Goal: Task Accomplishment & Management: Manage account settings

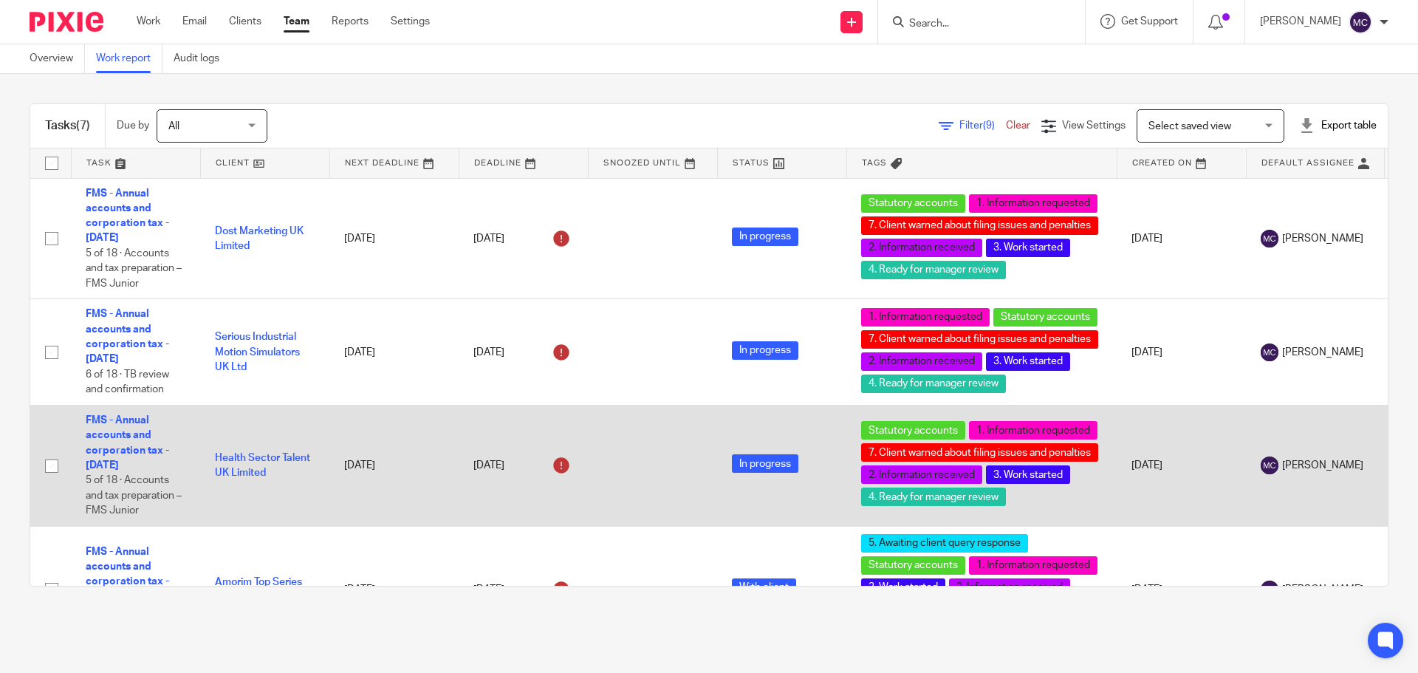
scroll to position [148, 0]
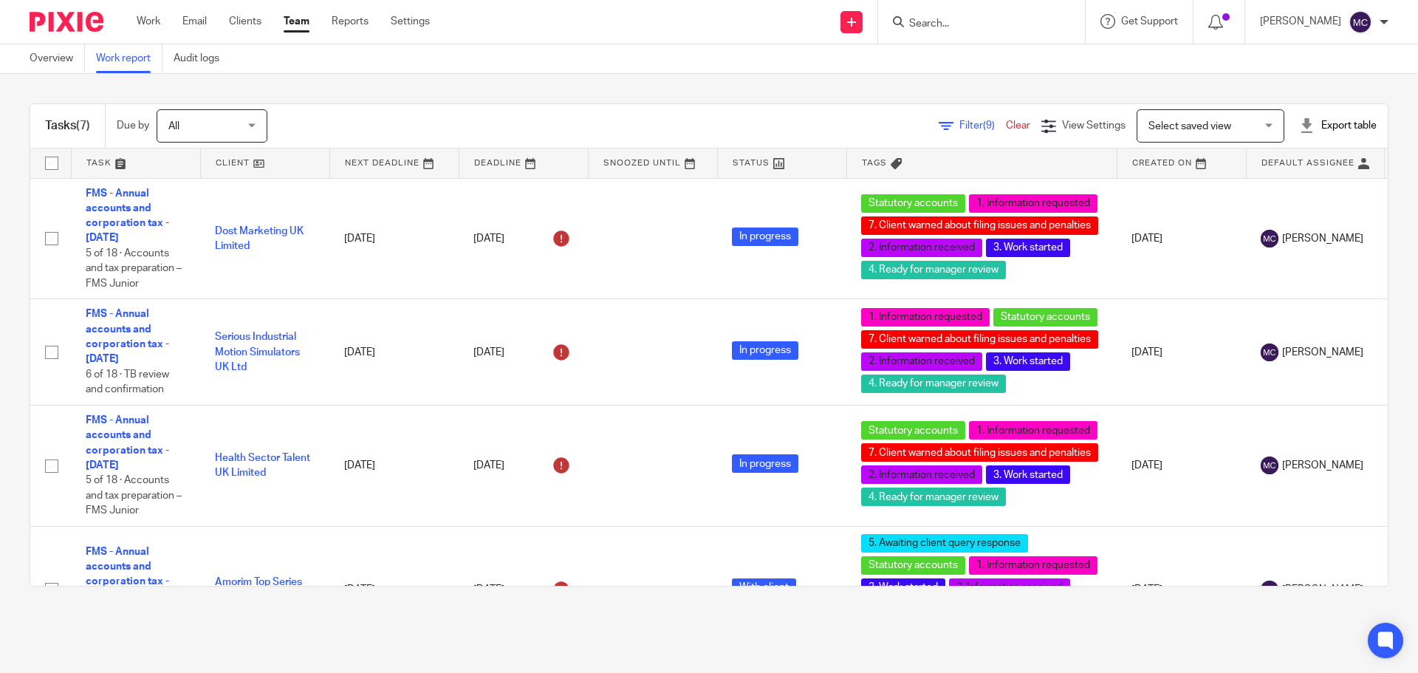
click at [962, 28] on input "Search" at bounding box center [974, 24] width 133 height 13
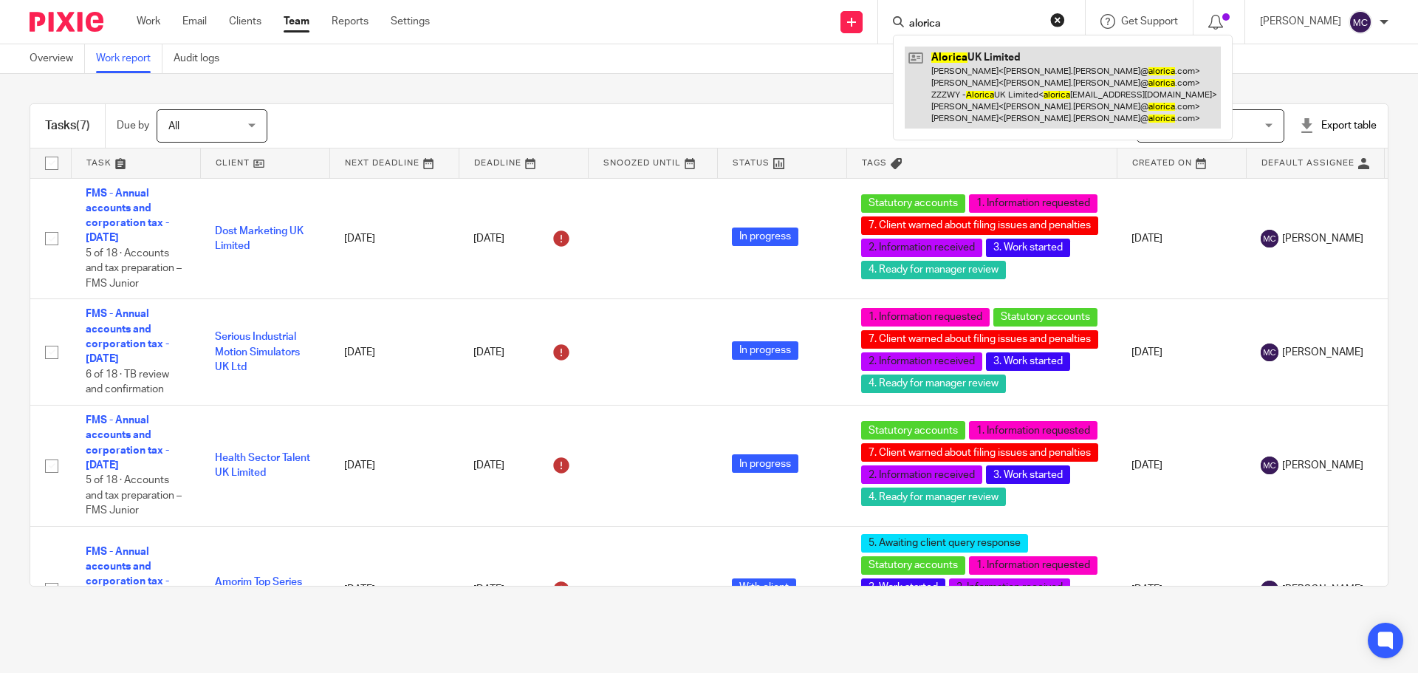
type input "alorica"
click at [993, 86] on link at bounding box center [1063, 88] width 316 height 82
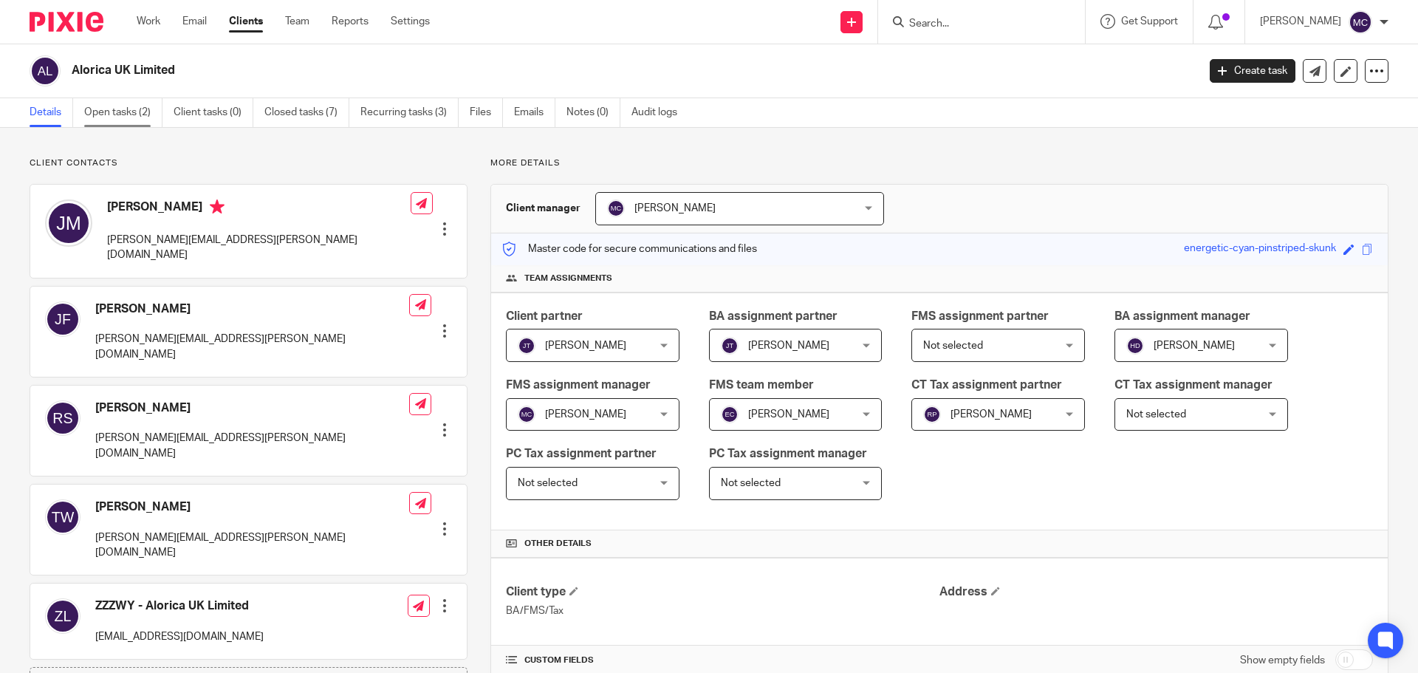
click at [136, 110] on link "Open tasks (2)" at bounding box center [123, 112] width 78 height 29
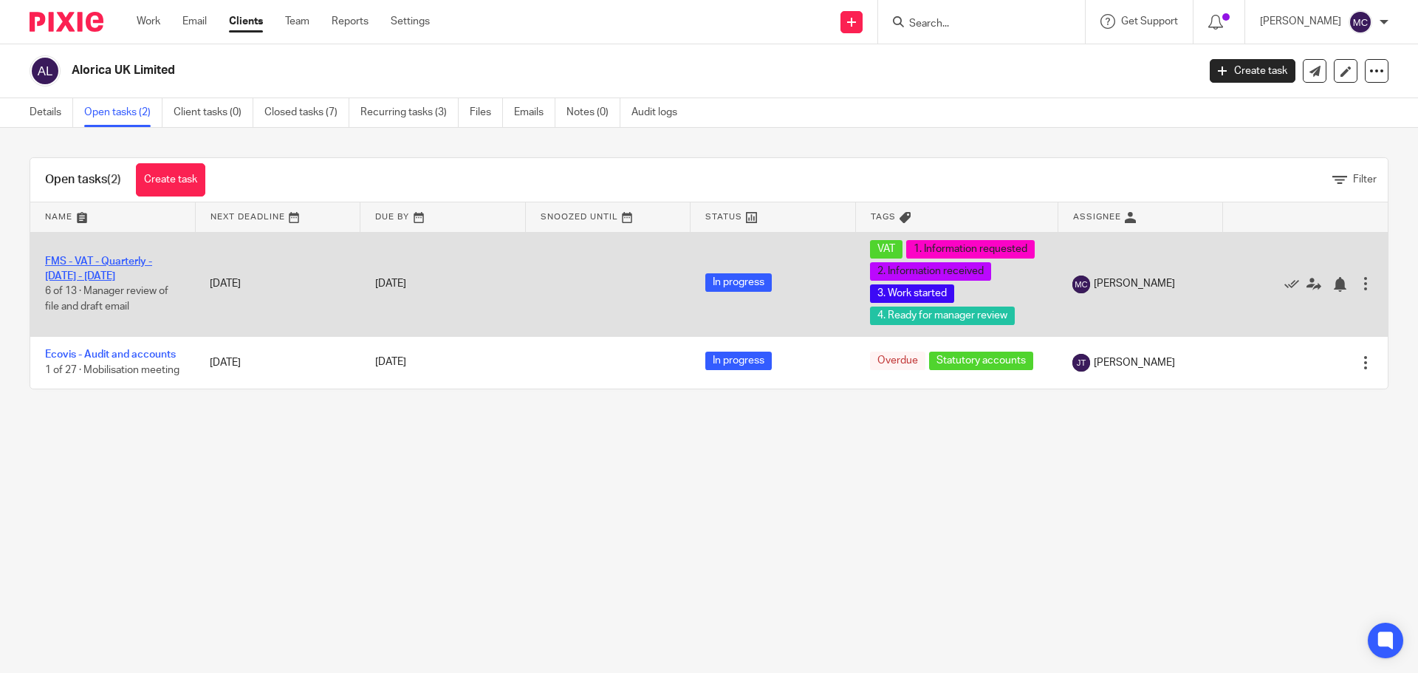
click at [112, 272] on link "FMS - VAT - Quarterly - [DATE] - [DATE]" at bounding box center [98, 268] width 107 height 25
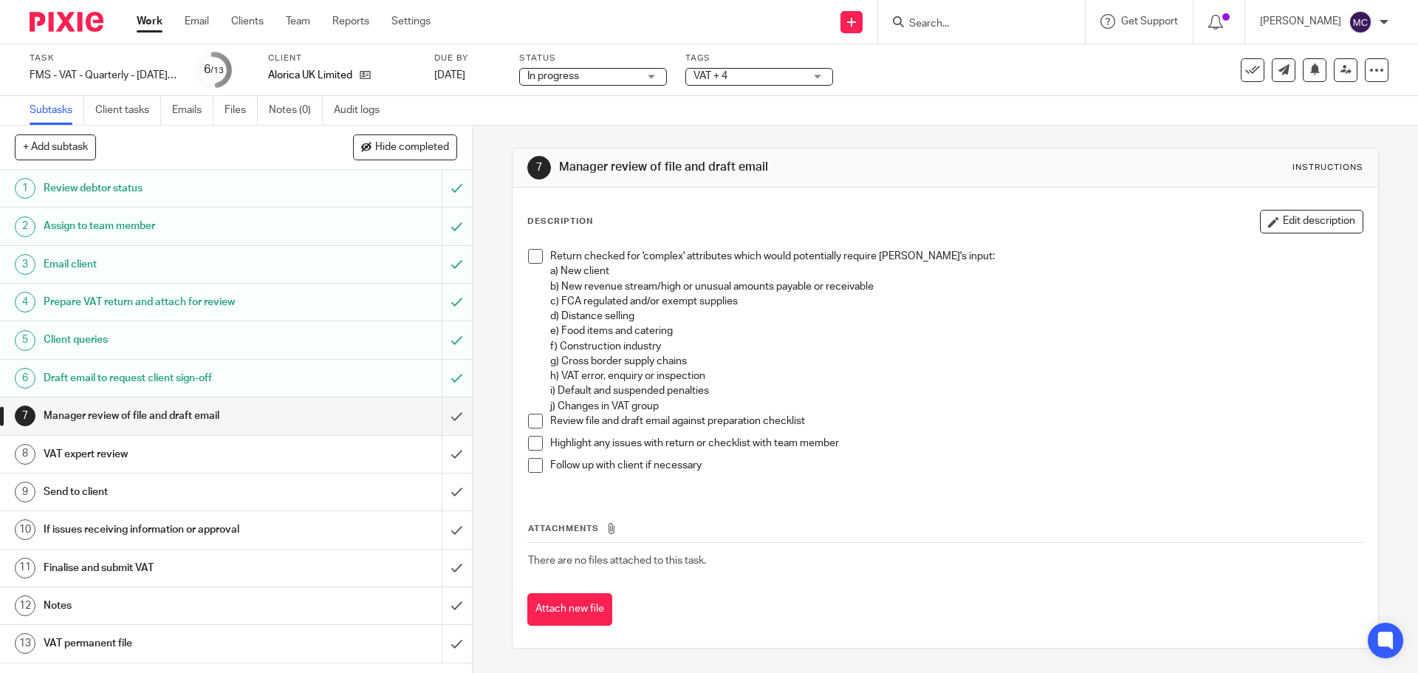
click at [530, 257] on span at bounding box center [535, 256] width 15 height 15
click at [531, 426] on span at bounding box center [535, 421] width 15 height 15
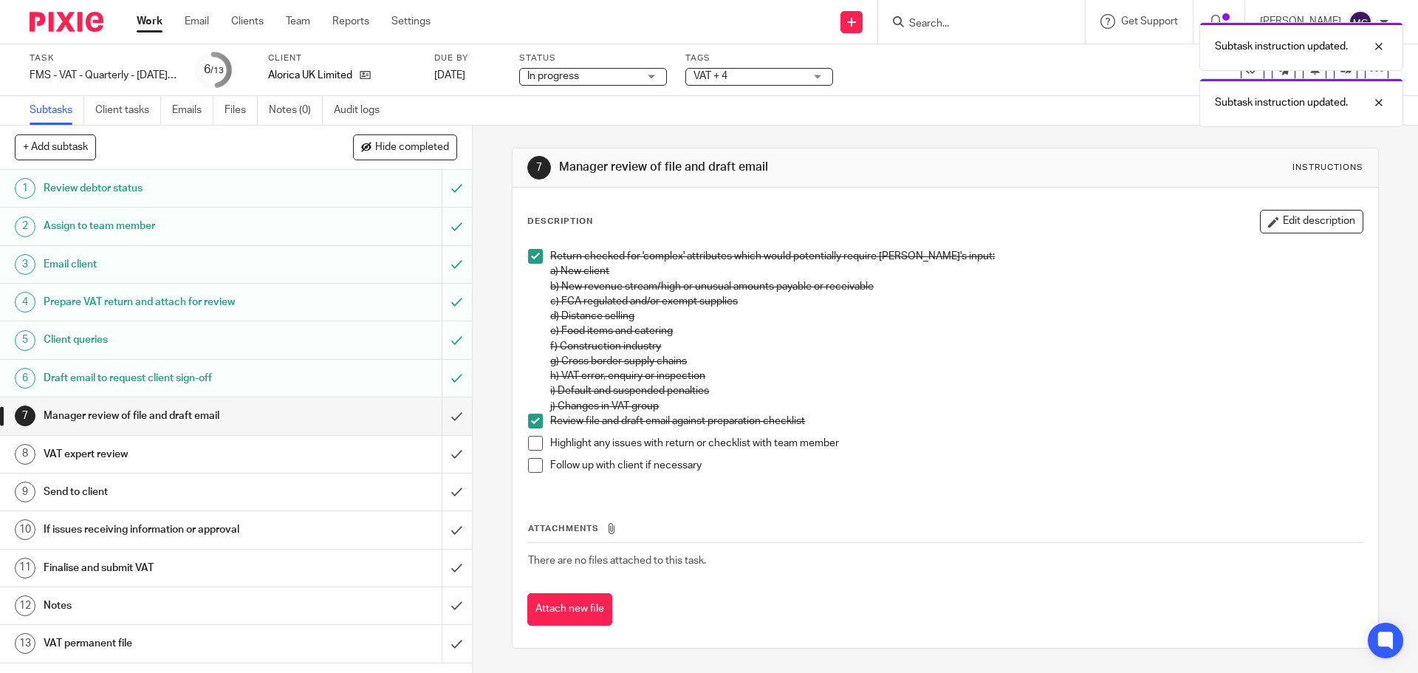
click at [528, 448] on span at bounding box center [535, 443] width 15 height 15
click at [530, 463] on span at bounding box center [535, 465] width 15 height 15
click at [597, 606] on button "Attach new file" at bounding box center [569, 609] width 85 height 33
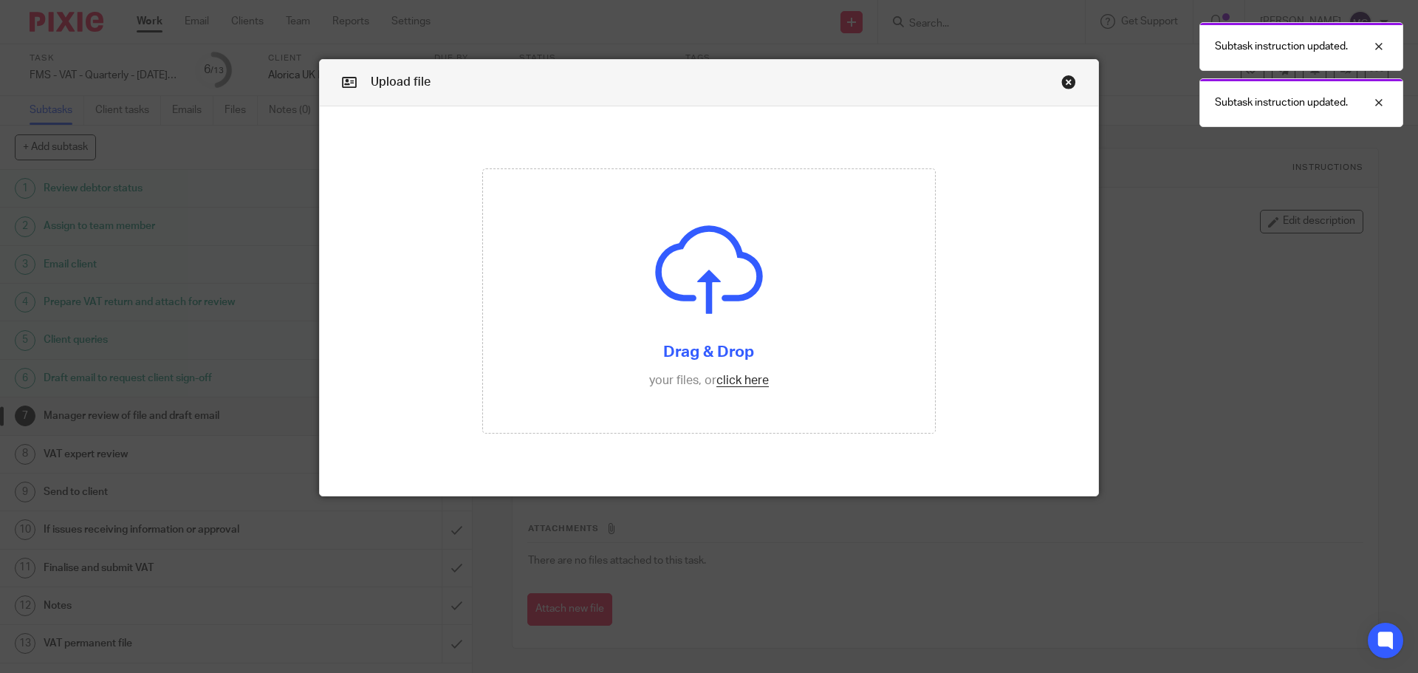
click at [1062, 88] on div "Subtask instruction updated. Subtask instruction updated." at bounding box center [1056, 71] width 694 height 112
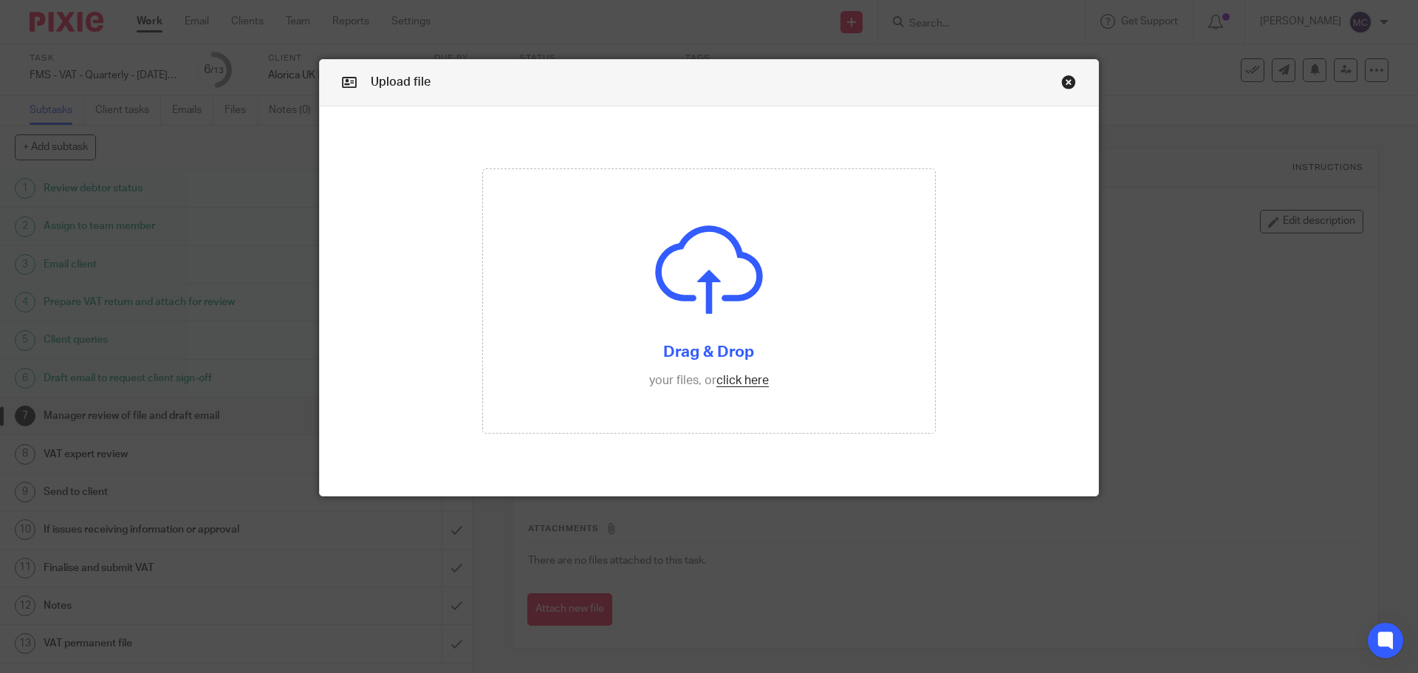
click at [1061, 81] on link "Close this dialog window" at bounding box center [1068, 85] width 15 height 20
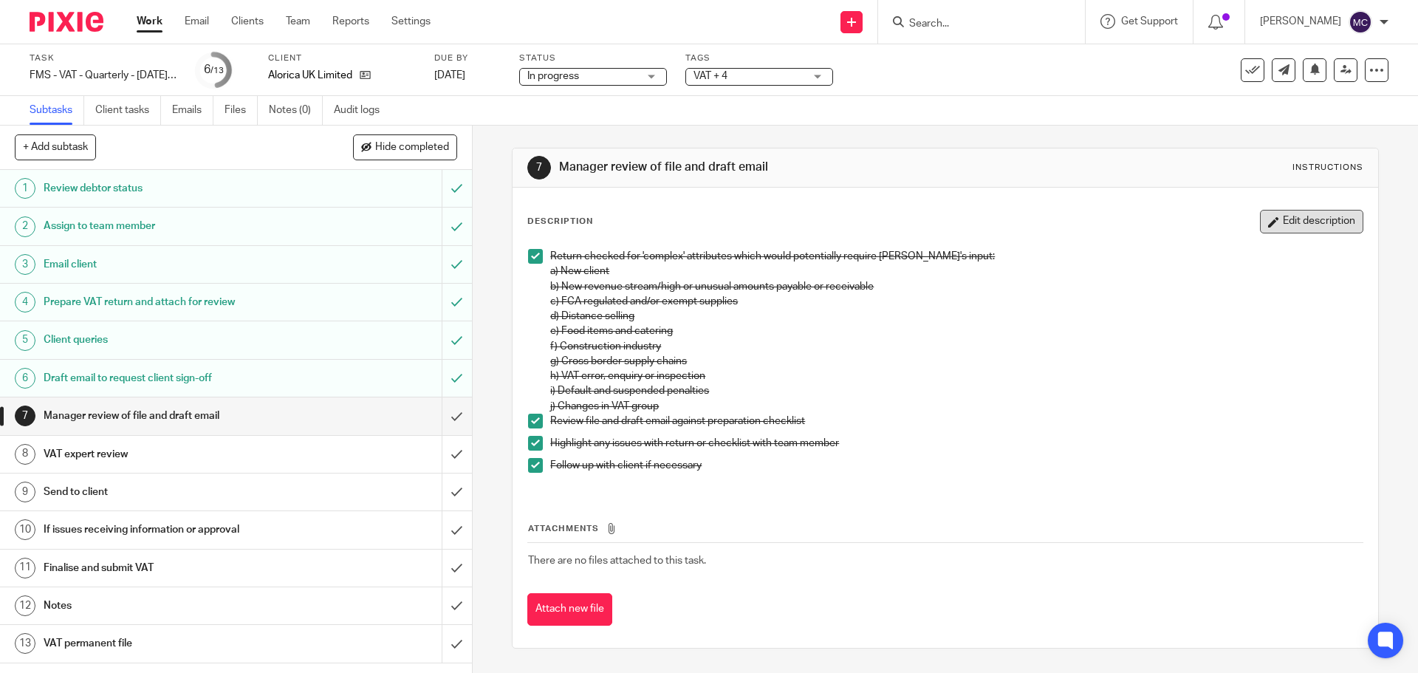
click at [1265, 218] on button "Edit description" at bounding box center [1311, 222] width 103 height 24
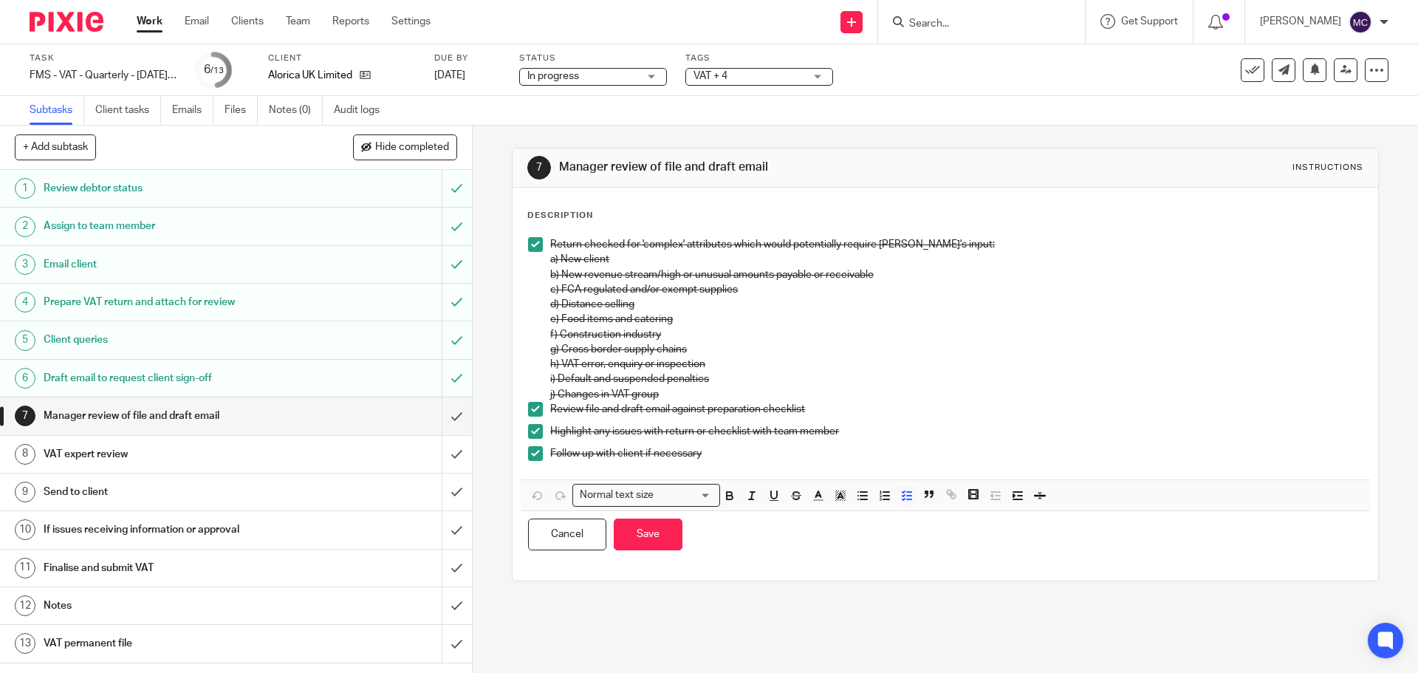
click at [756, 459] on p "Follow up with client if necessary" at bounding box center [956, 453] width 812 height 15
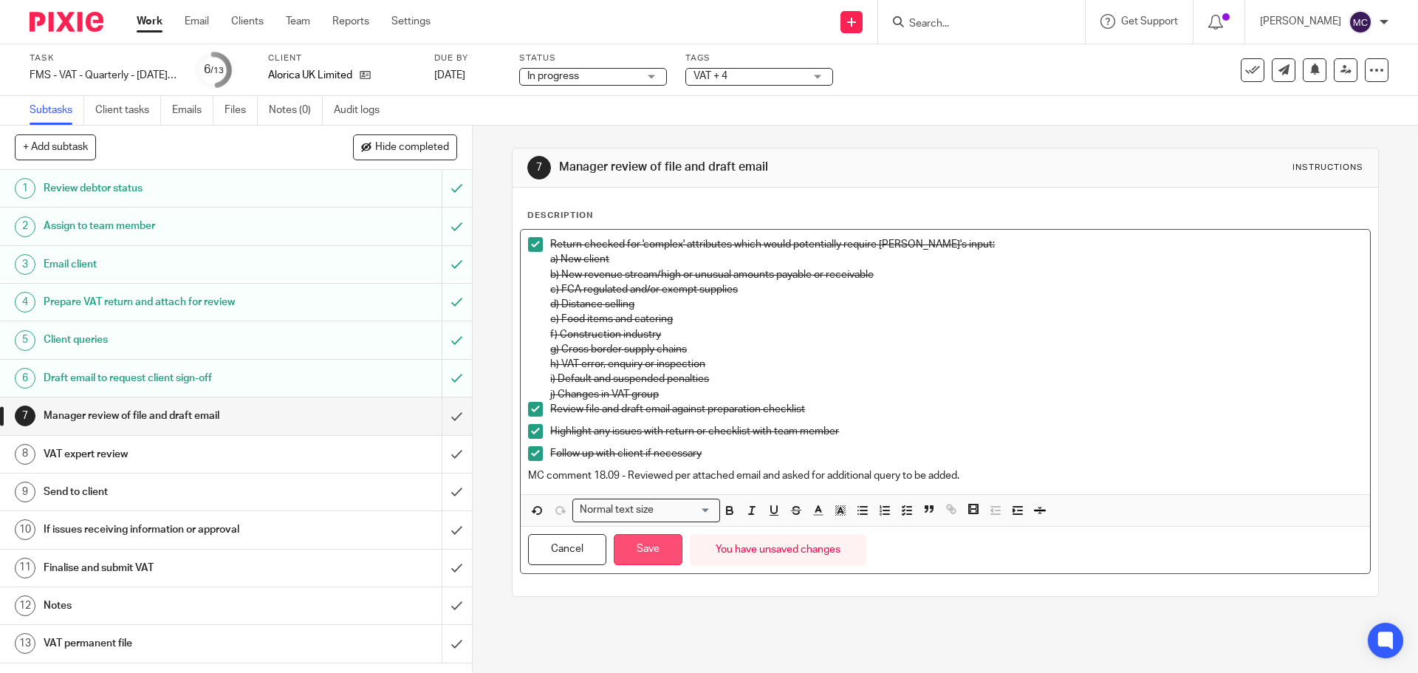
click at [650, 555] on button "Save" at bounding box center [648, 550] width 69 height 32
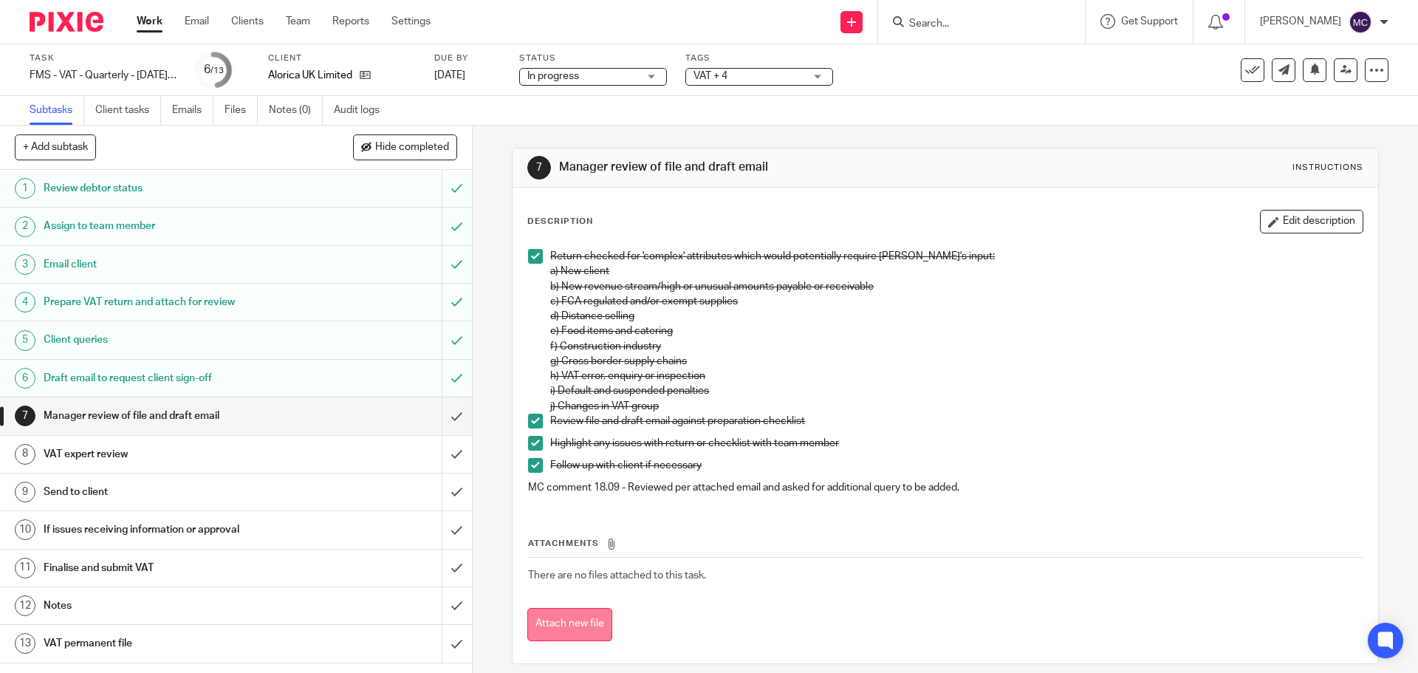
click at [579, 630] on button "Attach new file" at bounding box center [569, 624] width 85 height 33
click at [445, 416] on input "submit" at bounding box center [236, 415] width 472 height 37
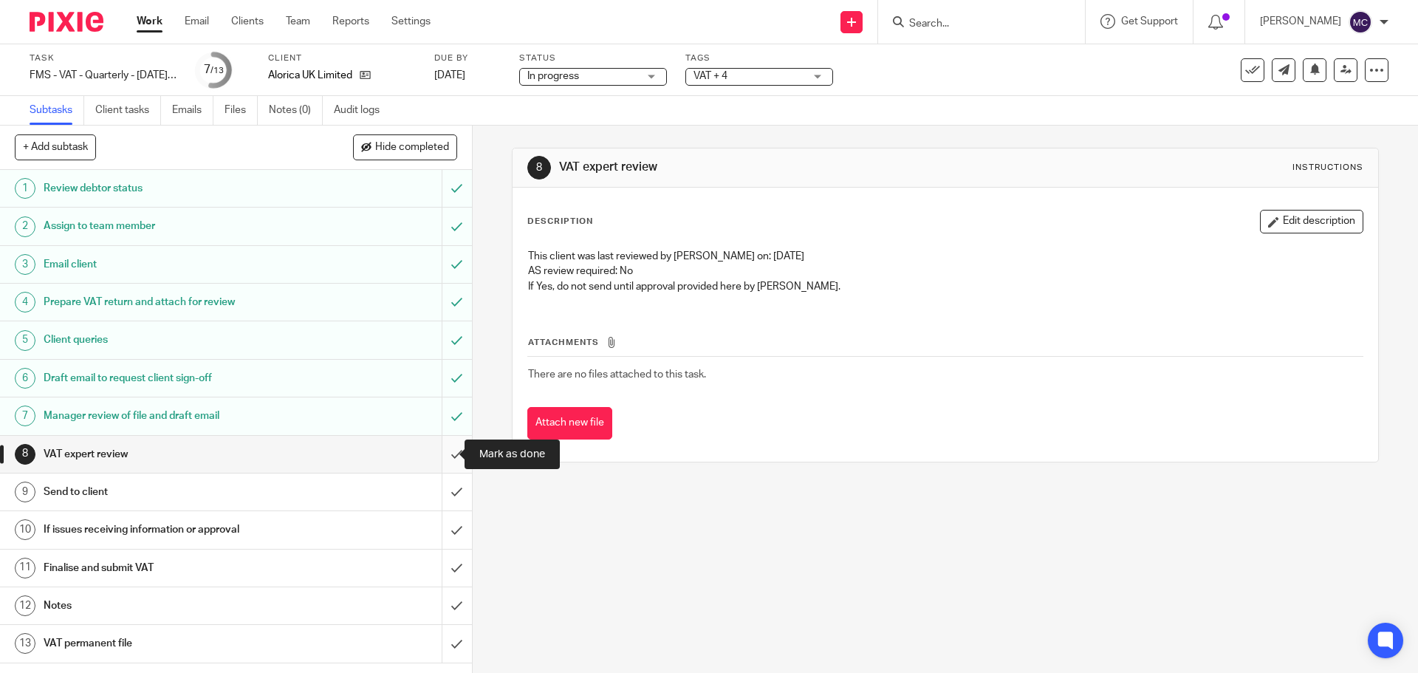
click at [449, 456] on input "submit" at bounding box center [236, 454] width 472 height 37
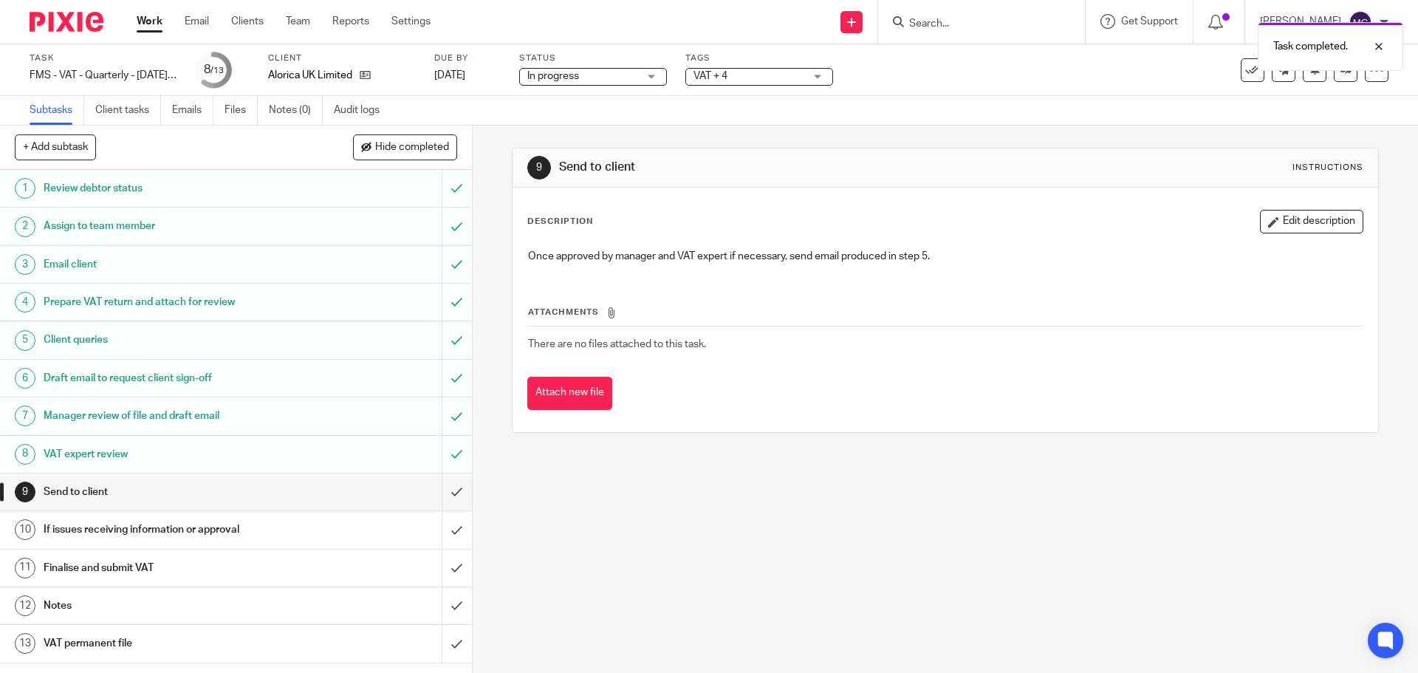
click at [197, 649] on h1 "VAT permanent file" at bounding box center [172, 643] width 256 height 22
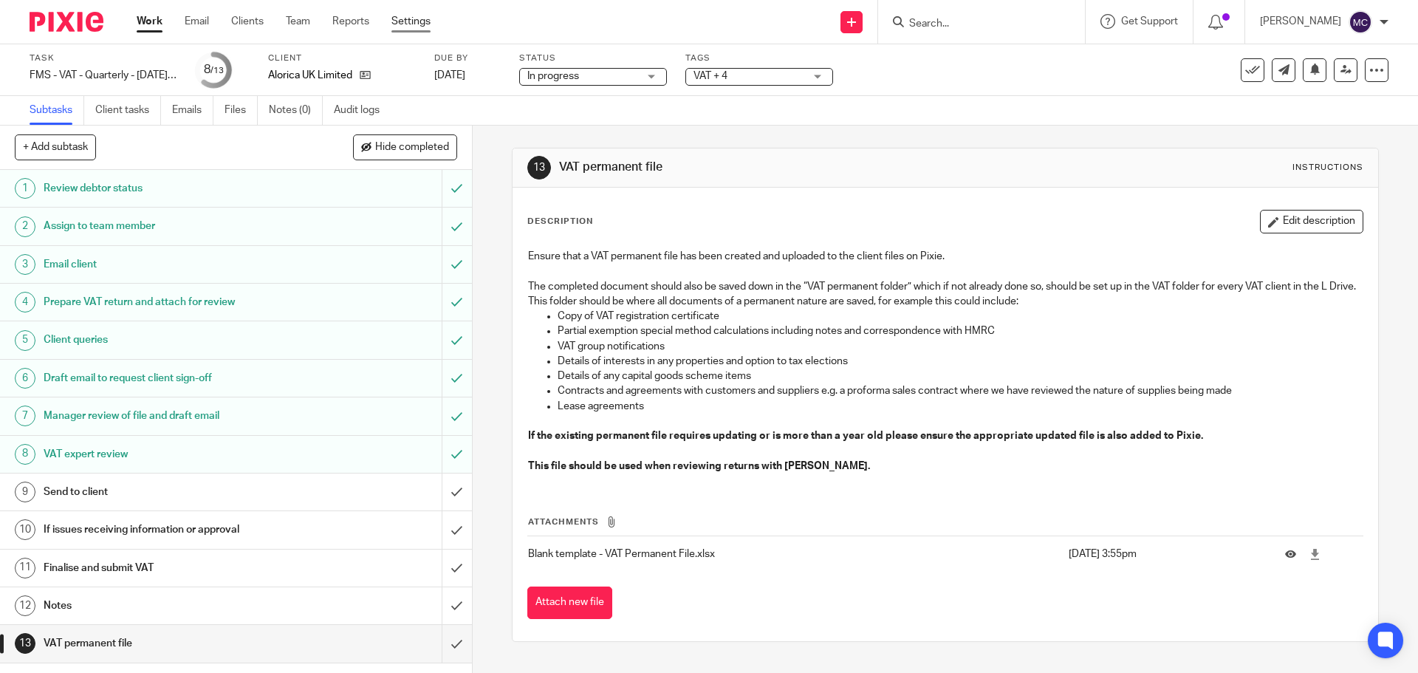
click at [396, 27] on link "Settings" at bounding box center [410, 21] width 39 height 15
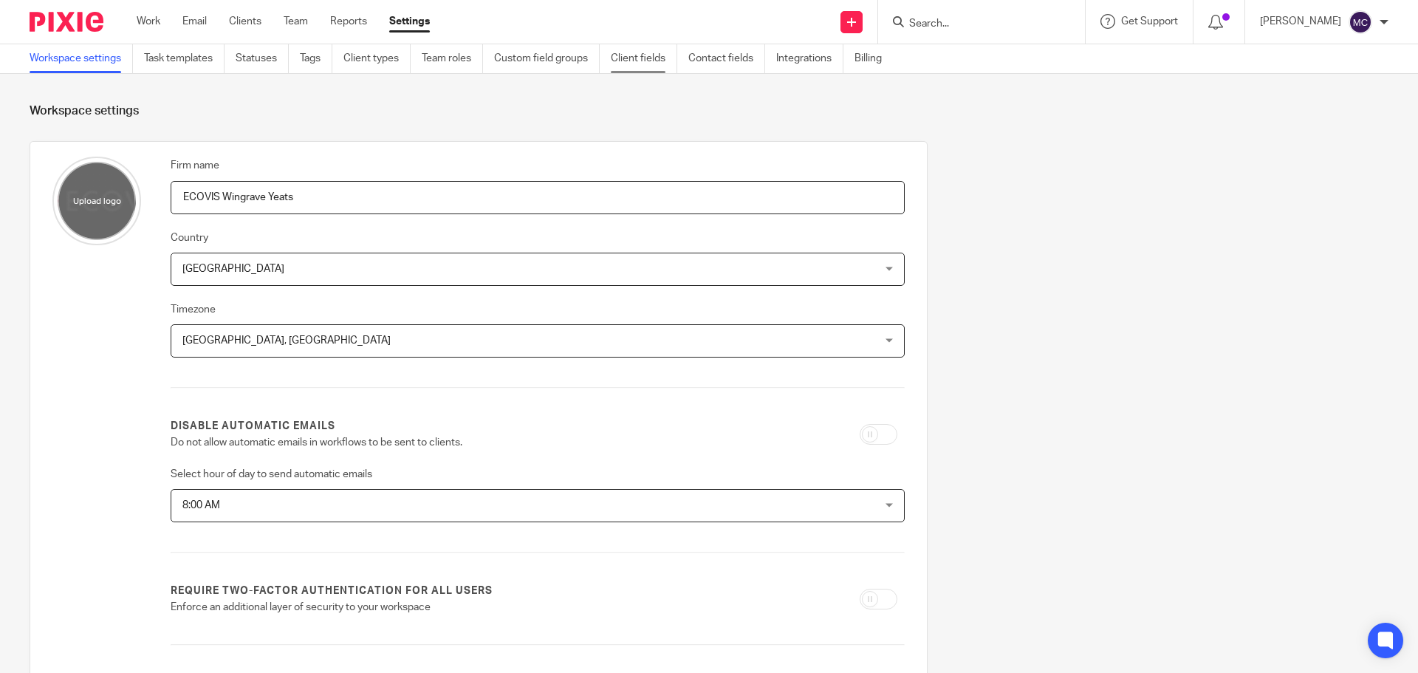
click at [640, 68] on link "Client fields" at bounding box center [644, 58] width 66 height 29
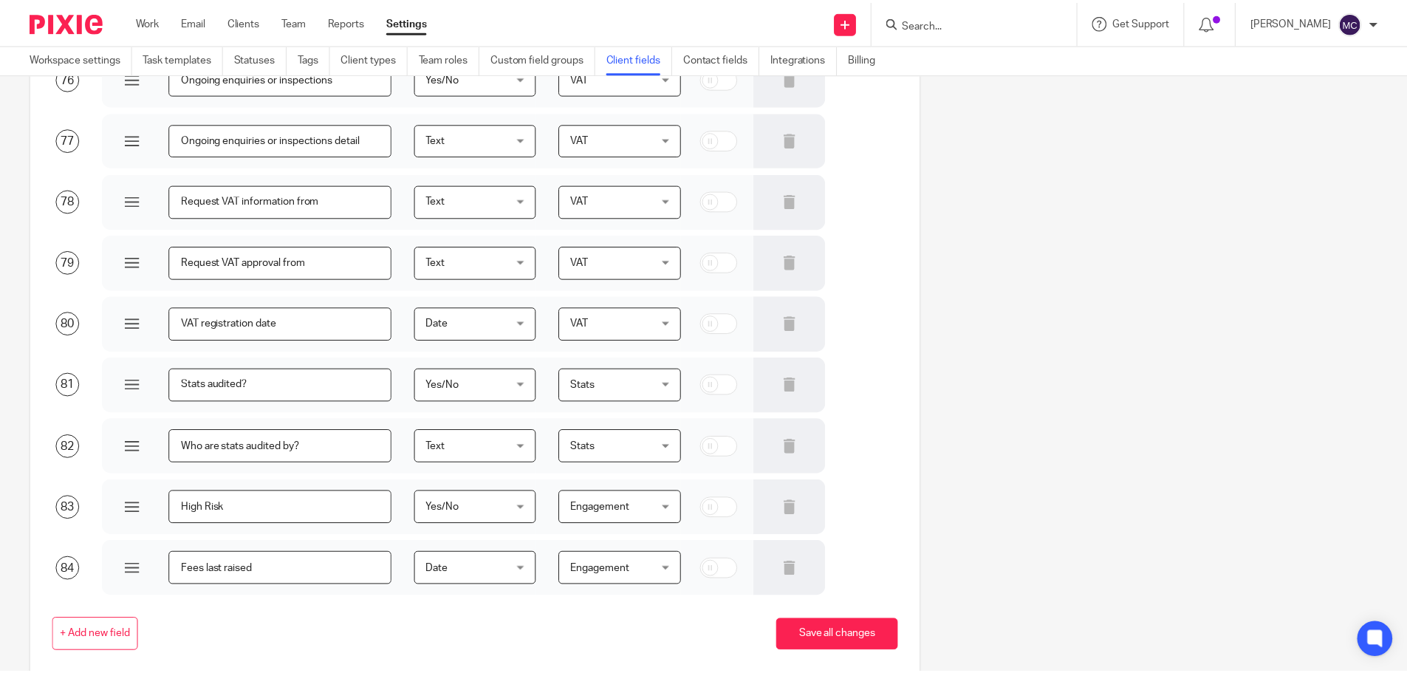
scroll to position [4813, 0]
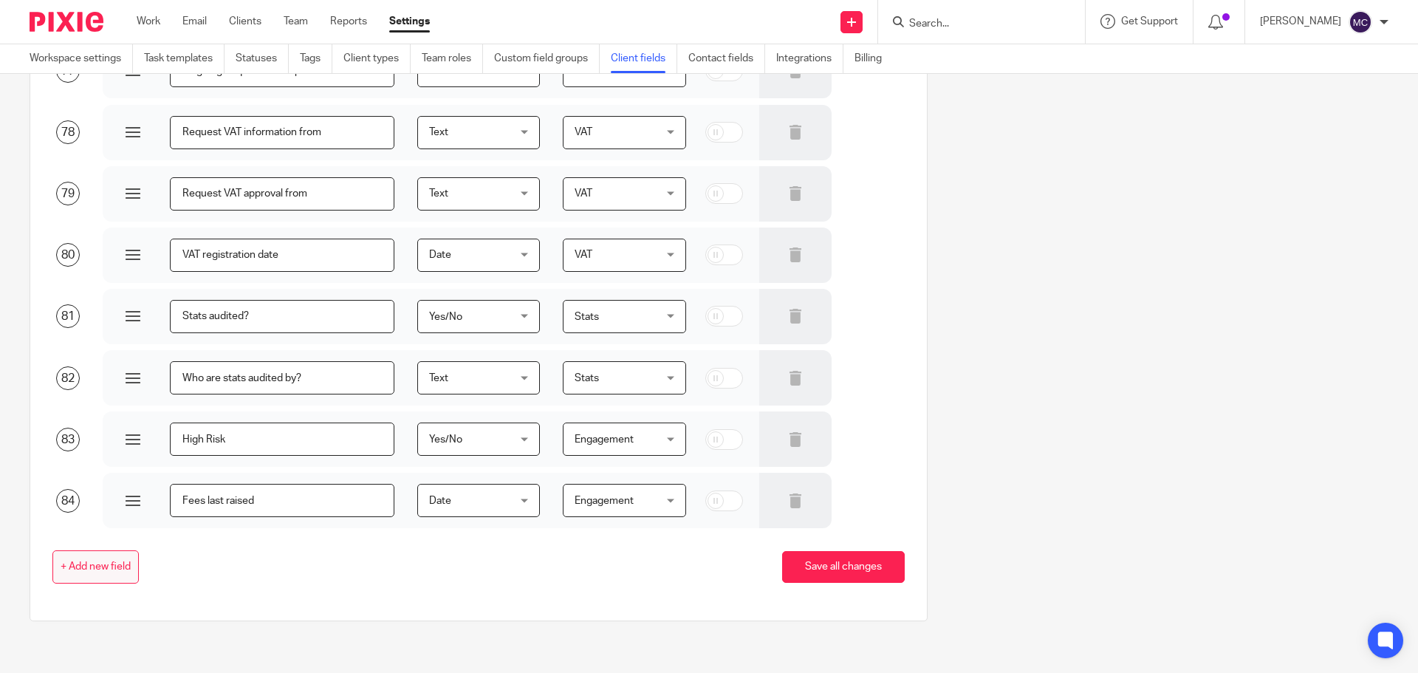
click at [96, 571] on span "+ Add new field" at bounding box center [96, 567] width 70 height 12
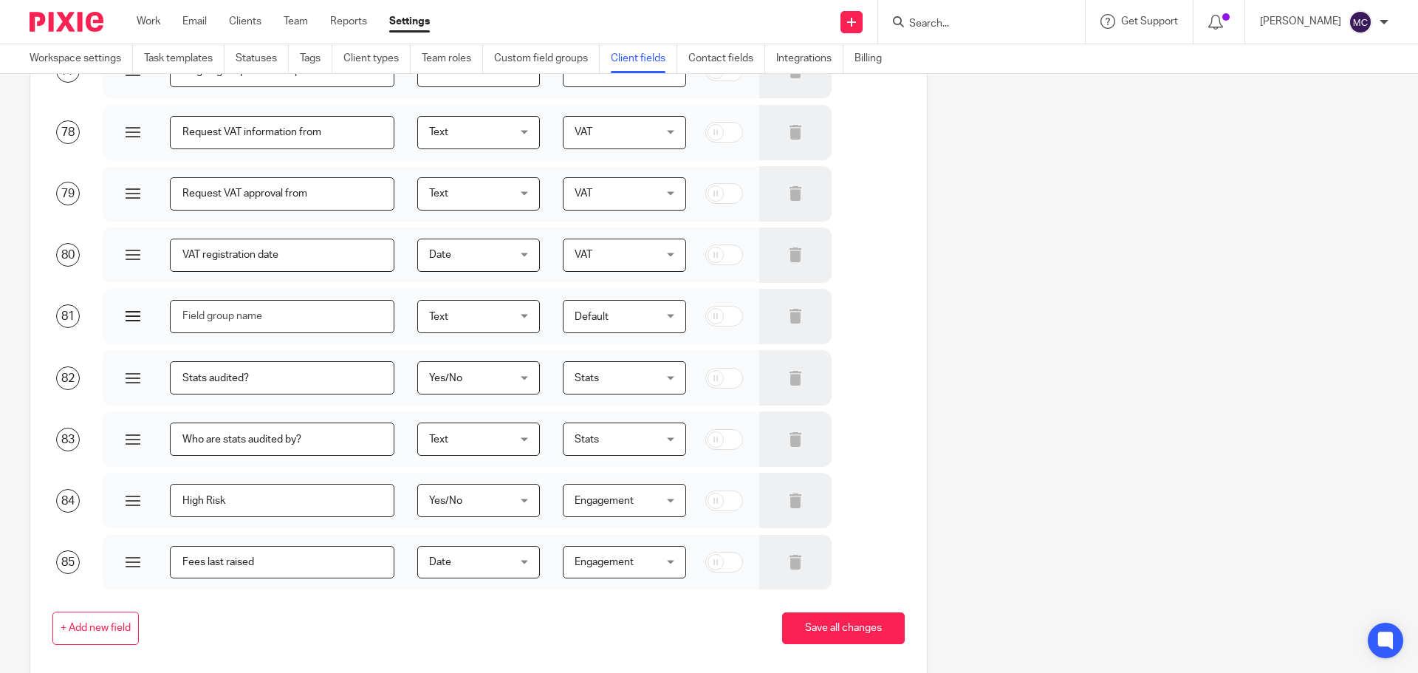
click at [244, 325] on input "text" at bounding box center [282, 316] width 225 height 33
click at [665, 304] on div "Default Default" at bounding box center [624, 316] width 123 height 33
type input "vat"
click at [601, 392] on li "VAT" at bounding box center [614, 391] width 119 height 30
click at [300, 315] on input "text" at bounding box center [282, 316] width 225 height 33
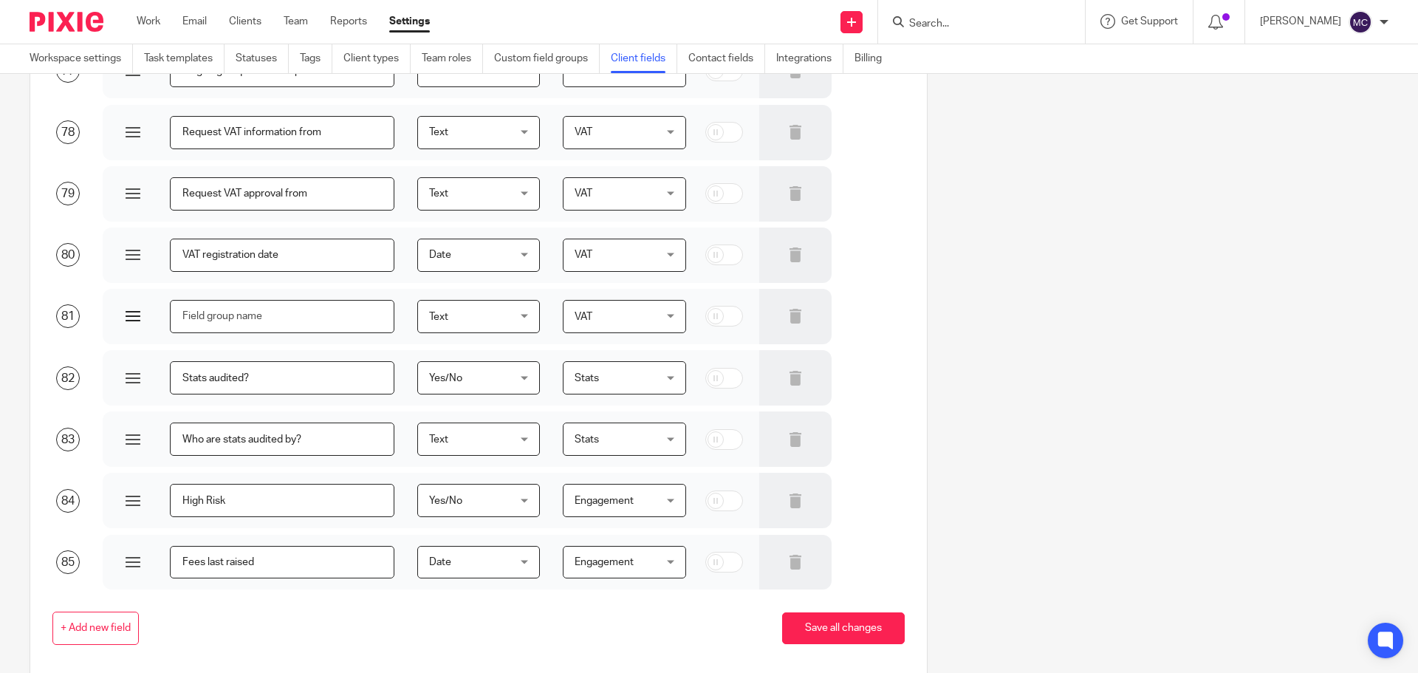
click at [256, 326] on input "text" at bounding box center [282, 316] width 225 height 33
type input "VAT permanent file location"
click at [869, 631] on button "Save all changes" at bounding box center [843, 628] width 123 height 32
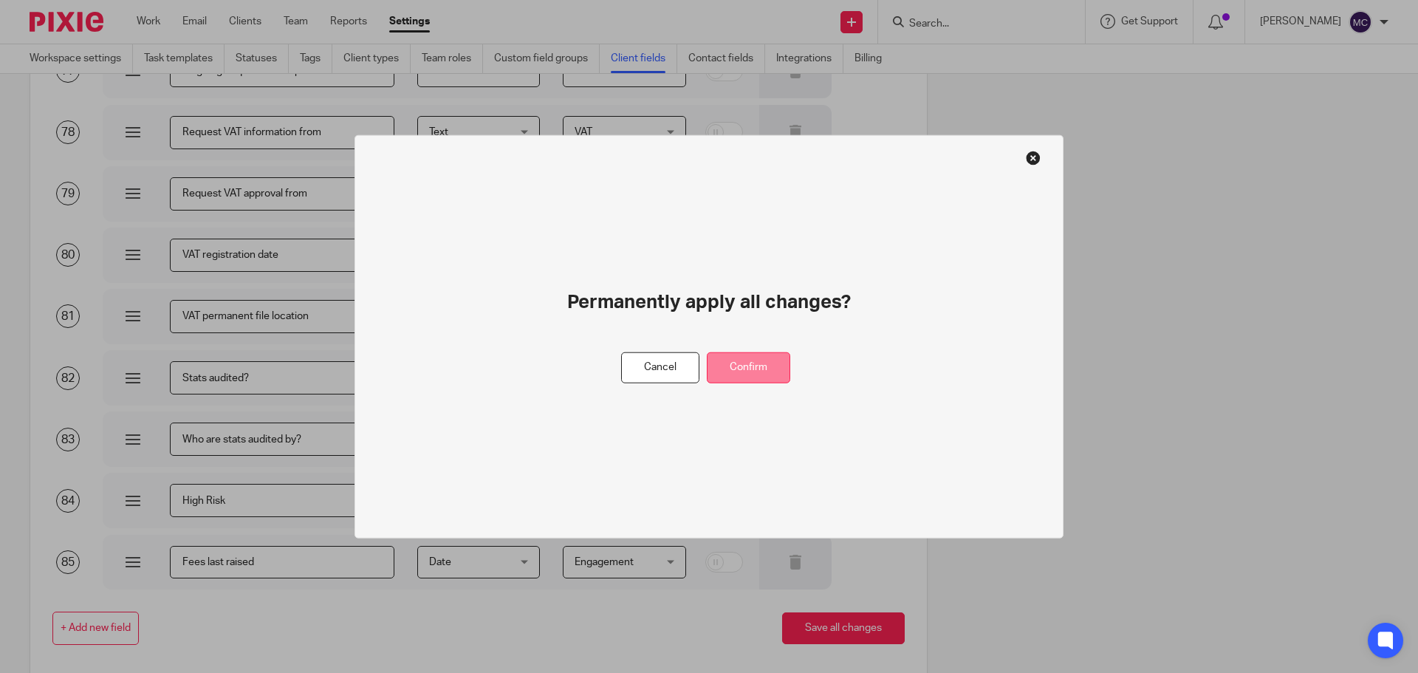
click at [756, 370] on button "Confirm" at bounding box center [748, 368] width 83 height 32
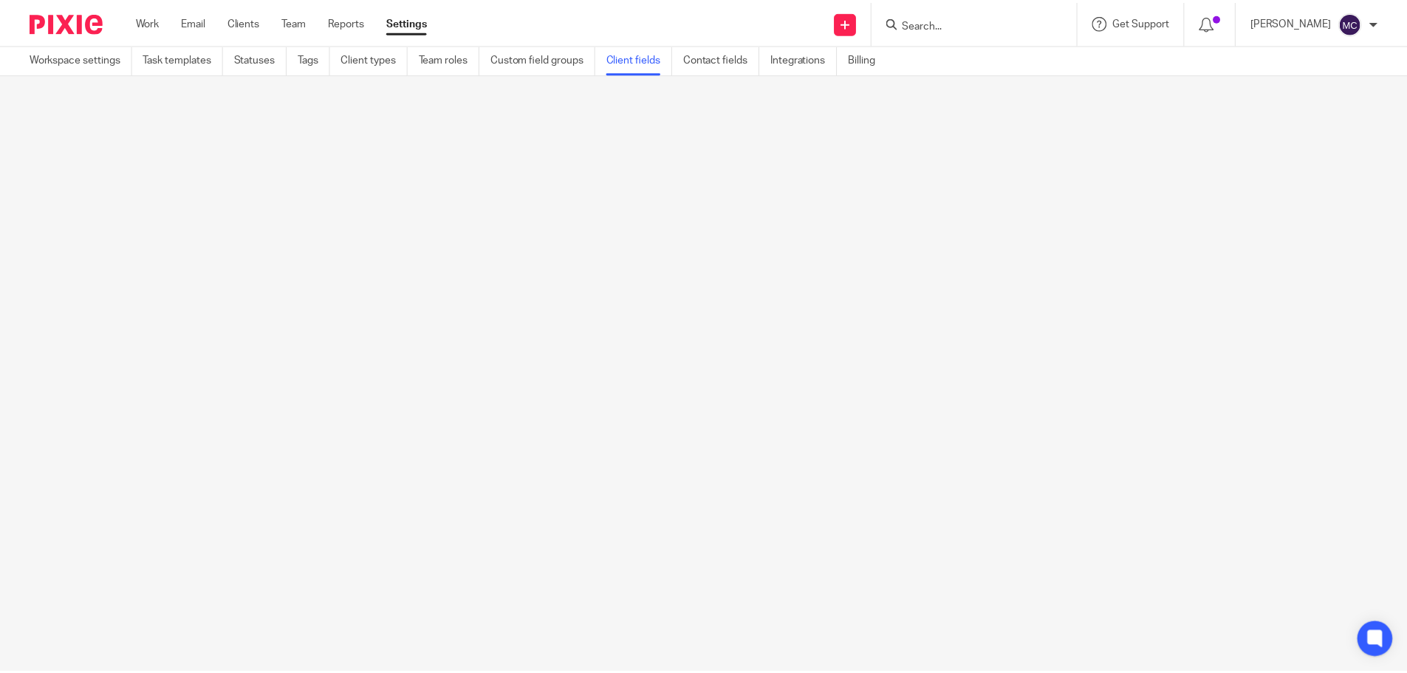
scroll to position [0, 0]
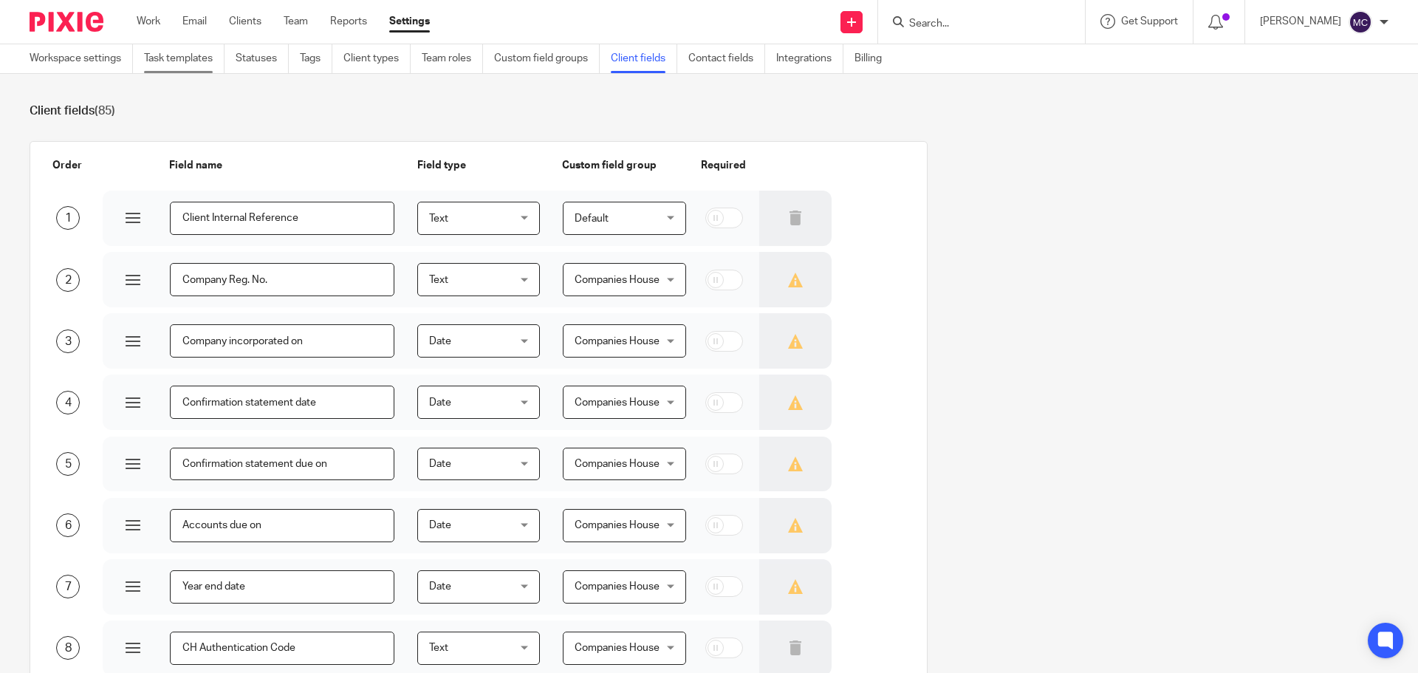
click at [205, 61] on link "Task templates" at bounding box center [184, 58] width 80 height 29
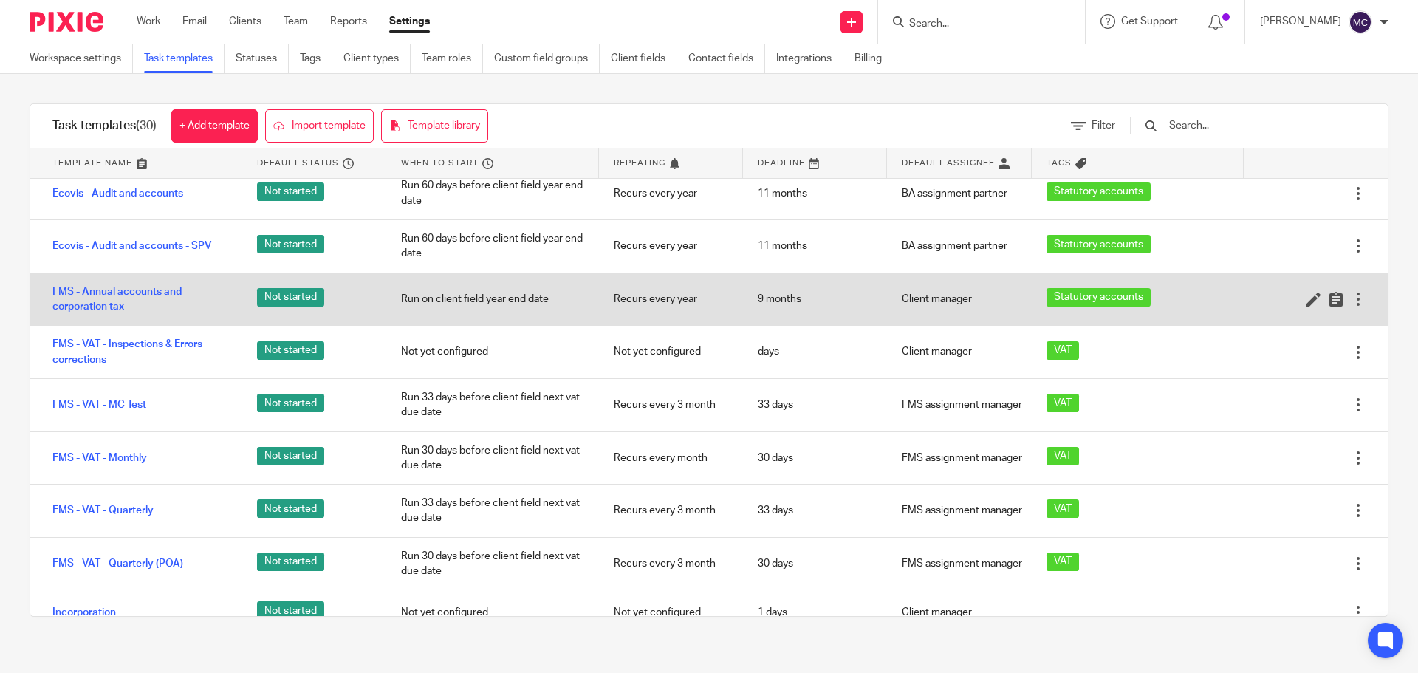
scroll to position [591, 0]
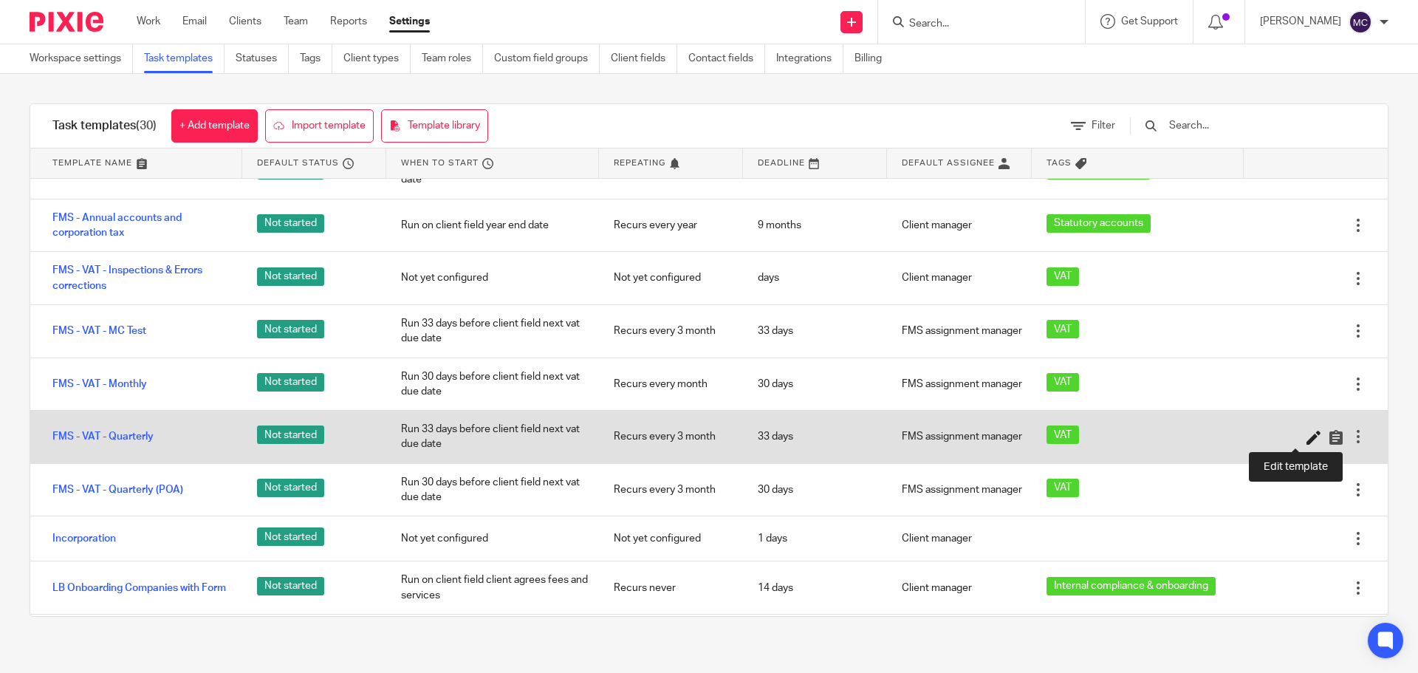
click at [1306, 440] on icon at bounding box center [1313, 437] width 15 height 15
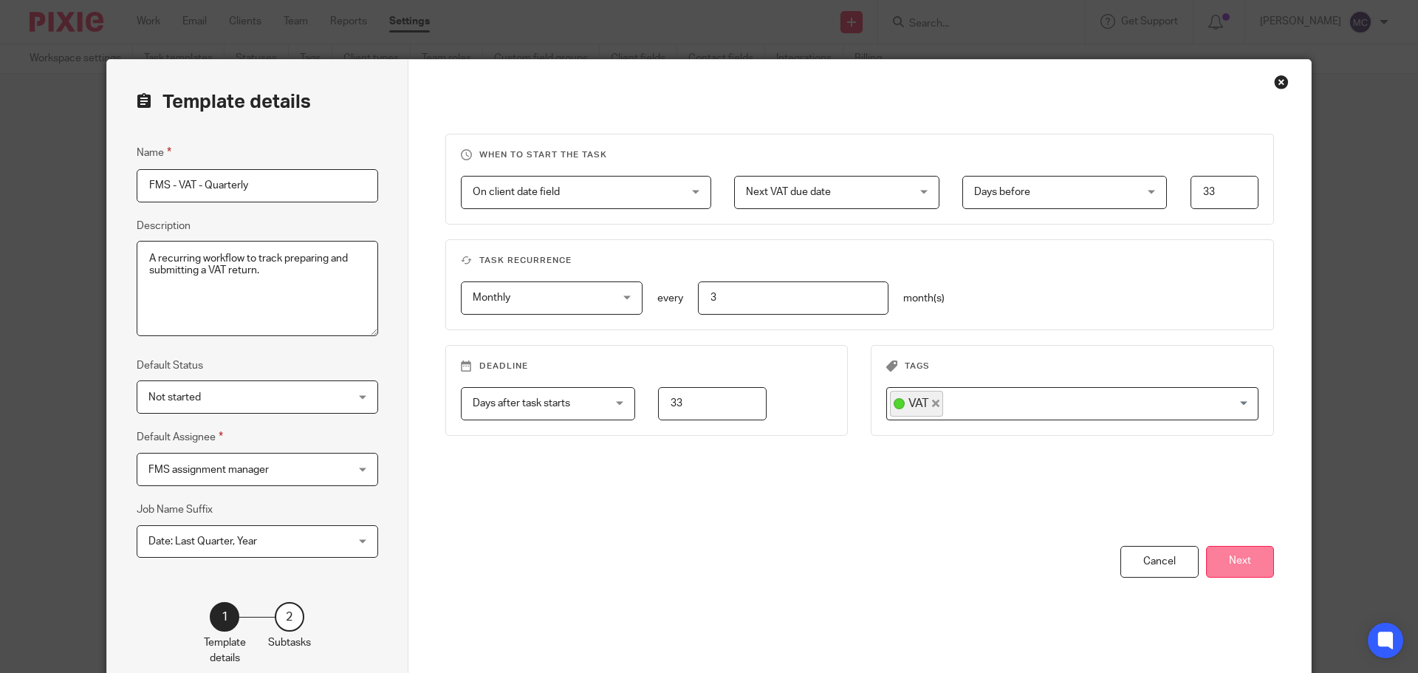
click at [1239, 566] on button "Next" at bounding box center [1240, 562] width 68 height 32
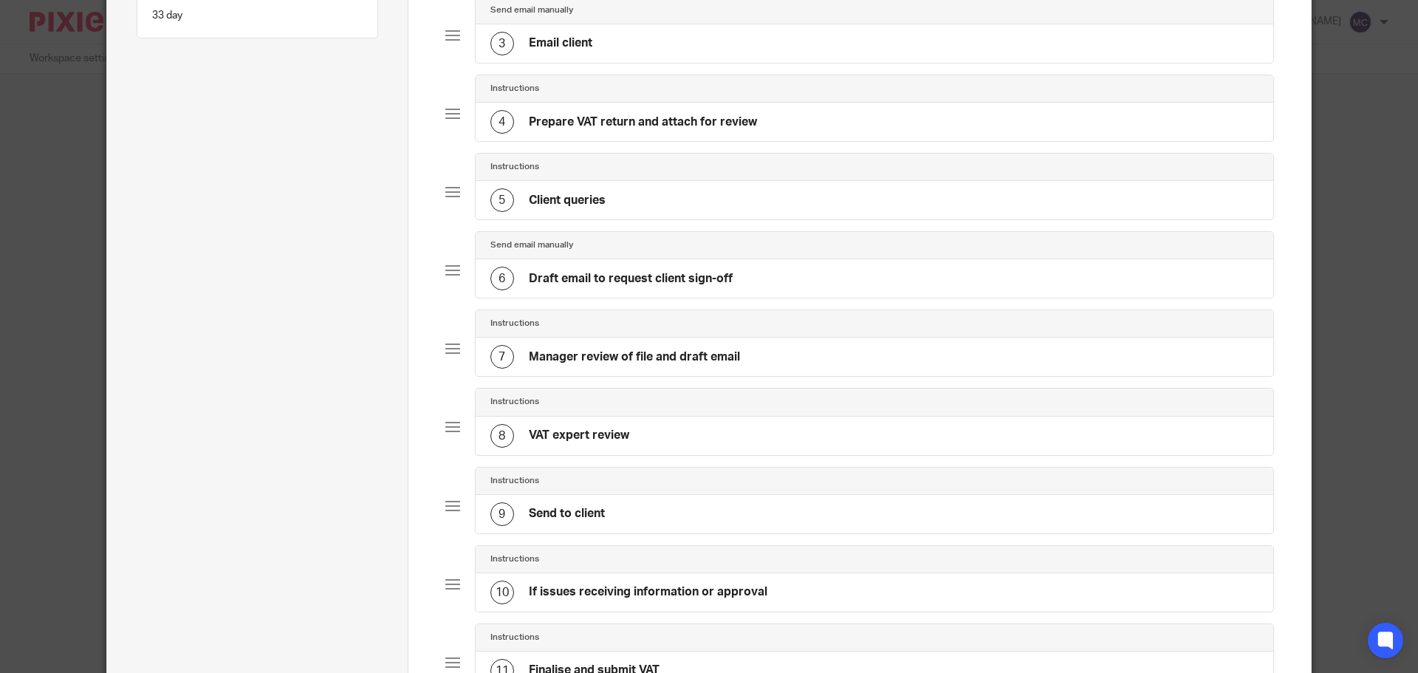
scroll to position [665, 0]
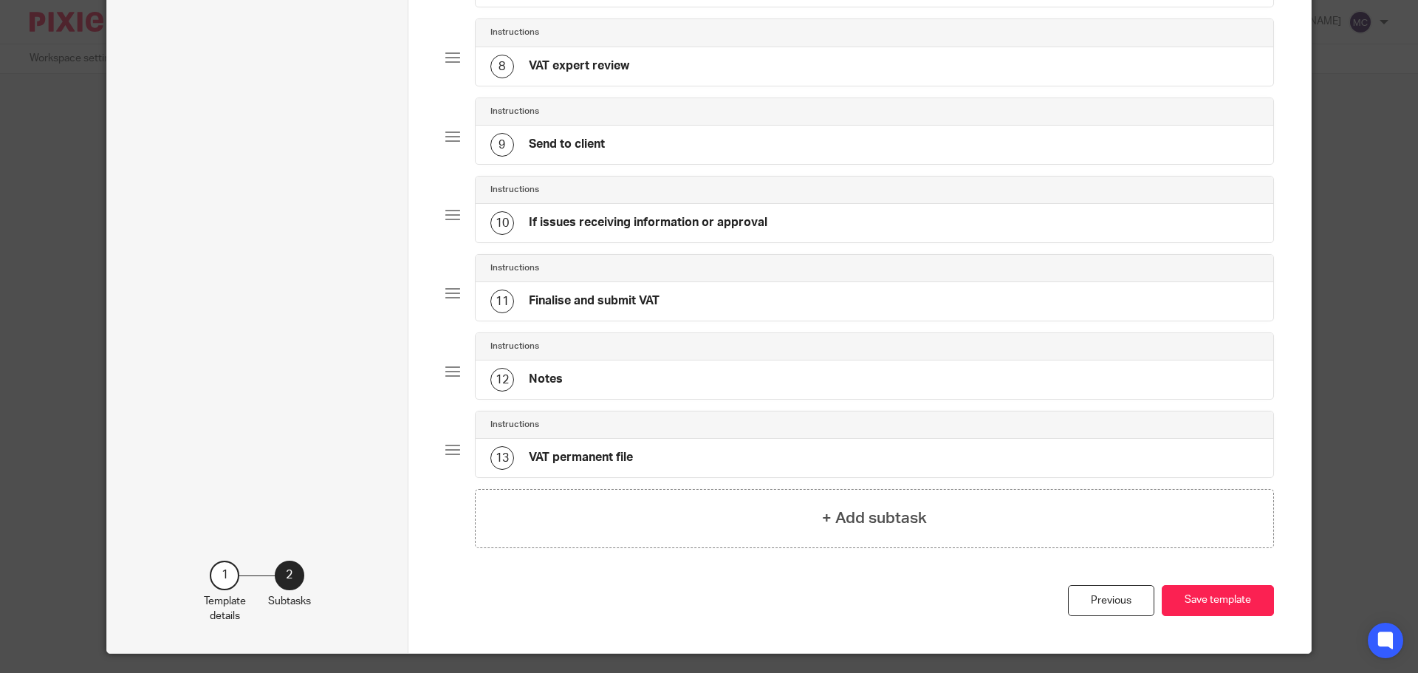
click at [679, 453] on div "13 VAT permanent file" at bounding box center [875, 458] width 798 height 38
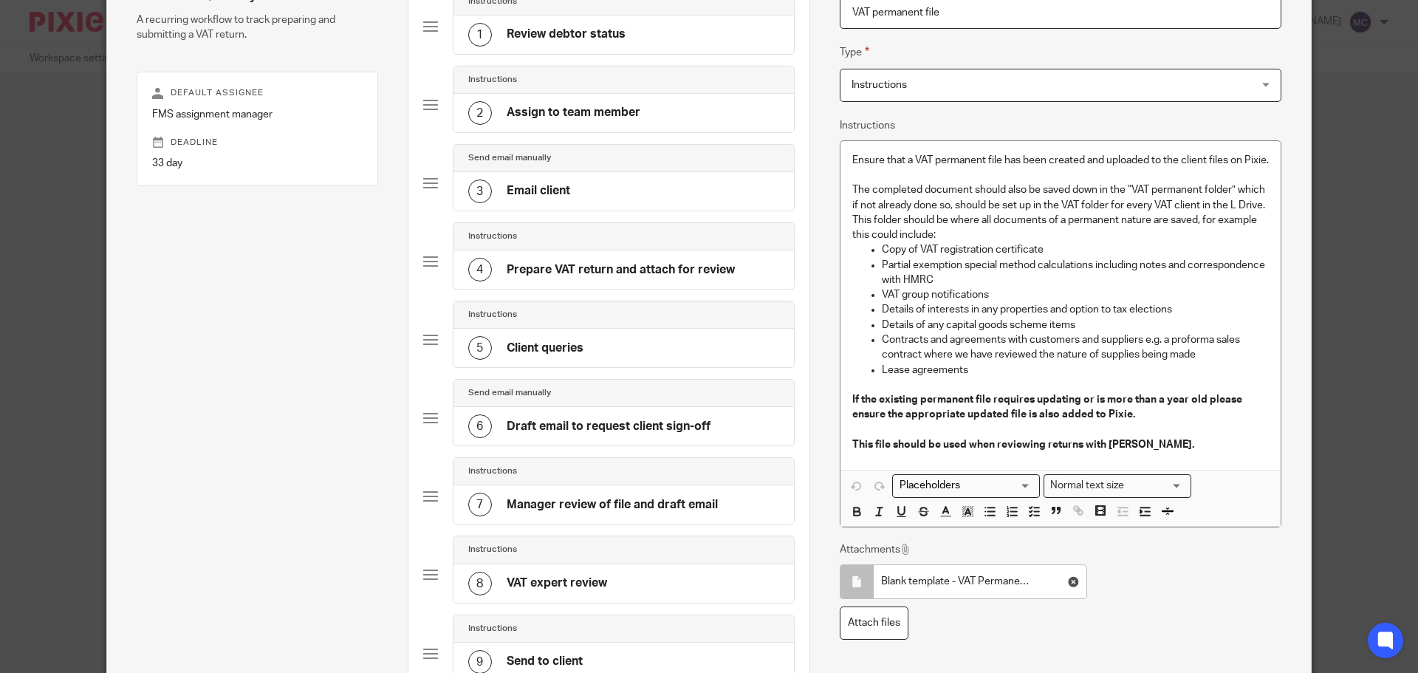
scroll to position [369, 0]
